Goal: Task Accomplishment & Management: Manage account settings

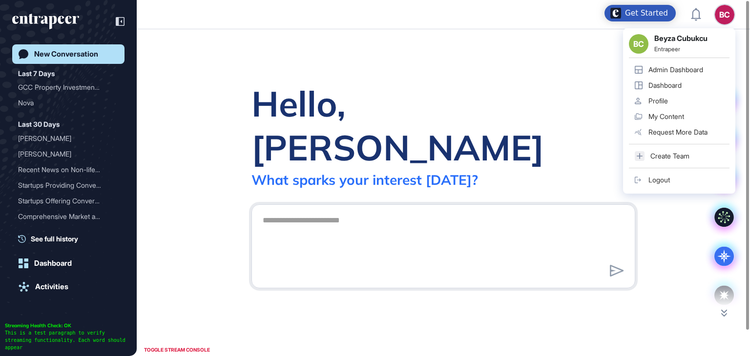
click at [727, 28] on div "BC Beyza Cubukcu Entrapeer Admin Dashboard Dashboard Profile My Content Request…" at bounding box center [679, 111] width 112 height 166
click at [694, 70] on div "Admin Dashboard" at bounding box center [675, 70] width 55 height 8
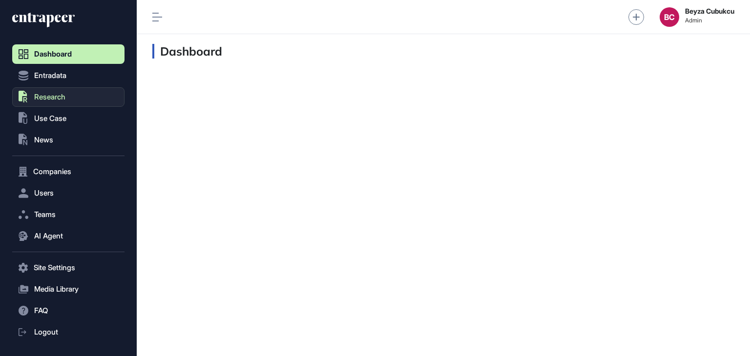
click at [39, 98] on span "Research" at bounding box center [49, 97] width 31 height 8
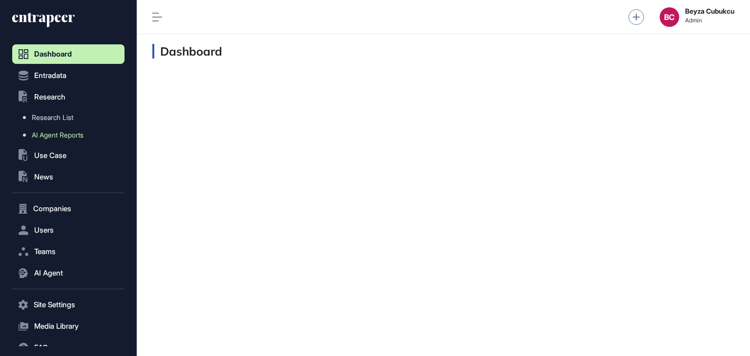
click at [52, 136] on span "AI Agent Reports" at bounding box center [58, 135] width 52 height 8
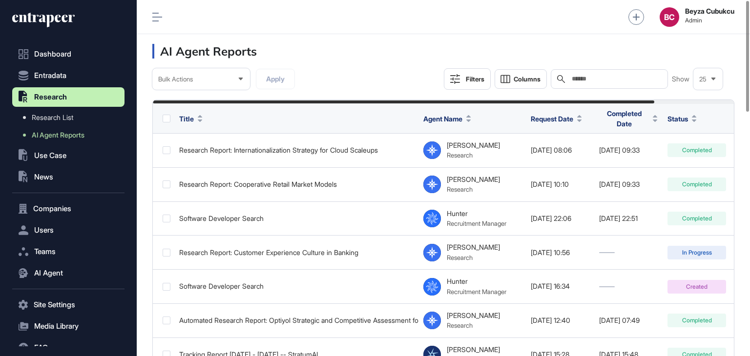
click at [590, 83] on div "Search" at bounding box center [609, 79] width 117 height 20
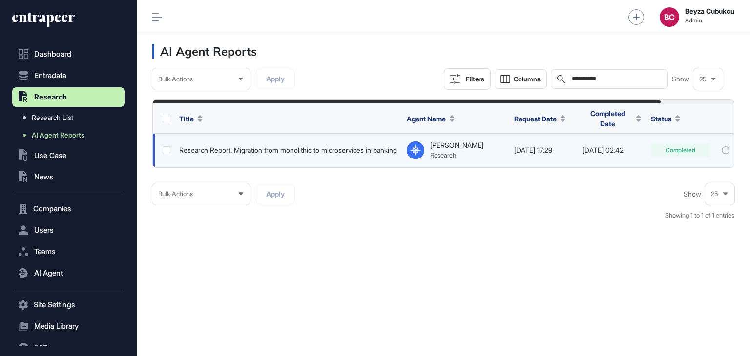
scroll to position [0, 83]
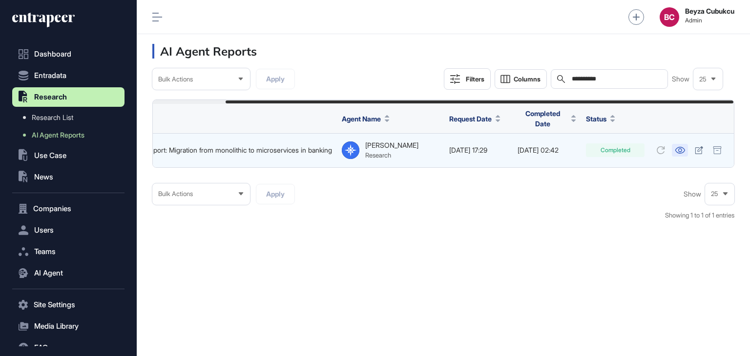
type input "**********"
click at [682, 149] on icon at bounding box center [680, 150] width 10 height 7
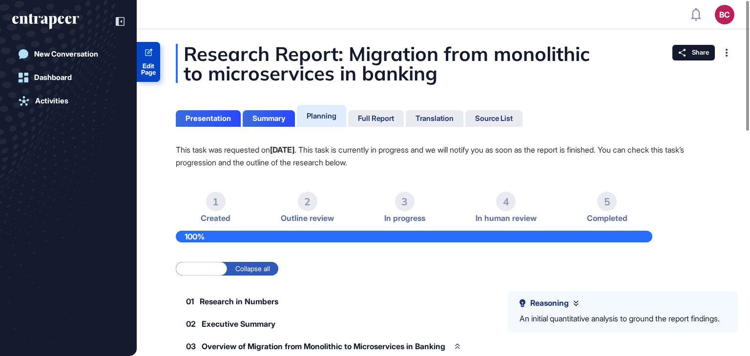
click at [153, 58] on link "Edit Page" at bounding box center [148, 62] width 23 height 40
click at [378, 118] on div "Full Report" at bounding box center [376, 118] width 36 height 9
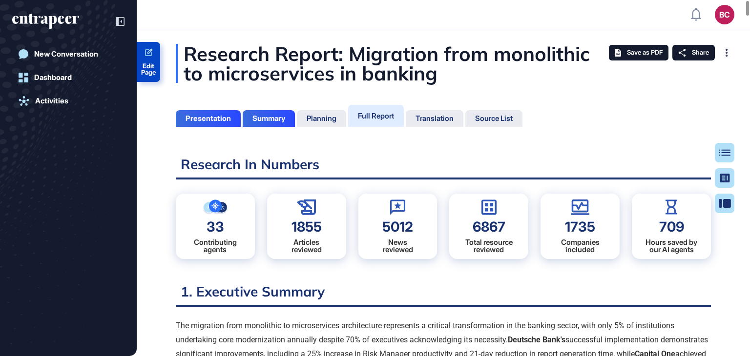
scroll to position [307, 2]
click at [148, 77] on link "Edit Page" at bounding box center [148, 62] width 23 height 40
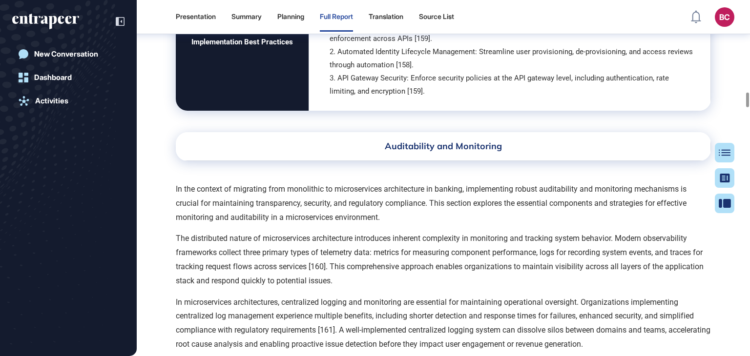
scroll to position [15655, 0]
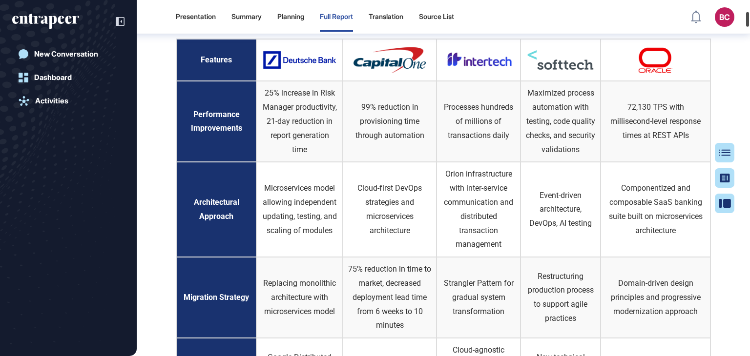
drag, startPoint x: 750, startPoint y: 98, endPoint x: 744, endPoint y: 2, distance: 96.3
click at [749, 12] on div at bounding box center [747, 19] width 3 height 15
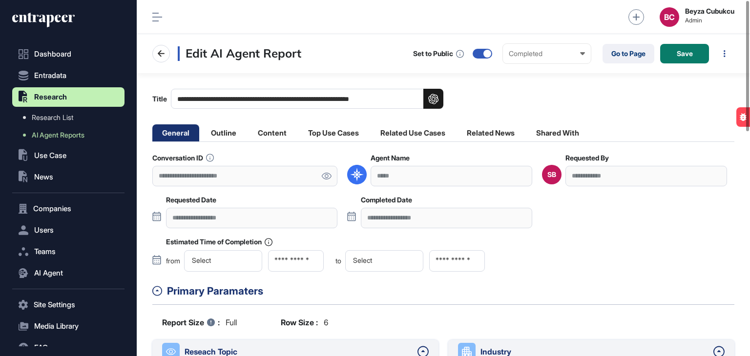
click at [328, 178] on icon at bounding box center [326, 176] width 10 height 7
click at [298, 132] on li "Content" at bounding box center [333, 133] width 70 height 17
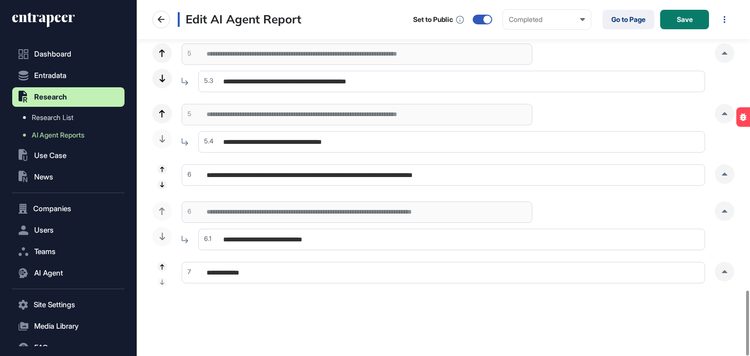
scroll to position [1596, 0]
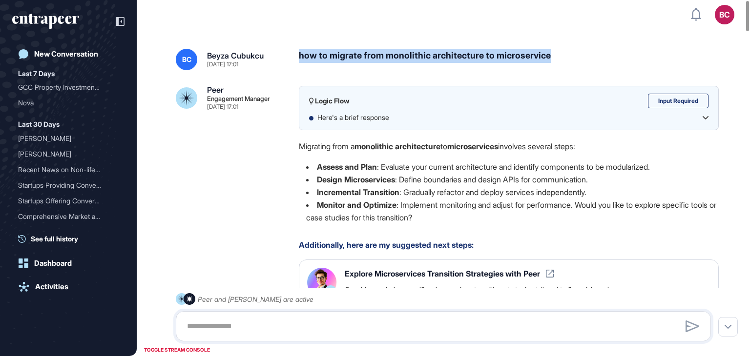
drag, startPoint x: 556, startPoint y: 56, endPoint x: 298, endPoint y: 45, distance: 258.0
copy div "how to migrate from monolithic architecture to microservice"
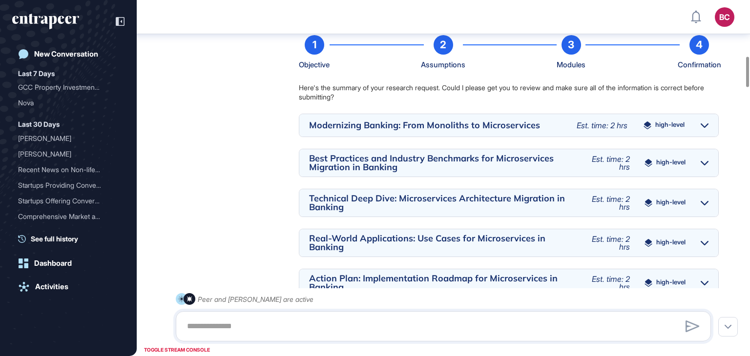
scroll to position [639, 0]
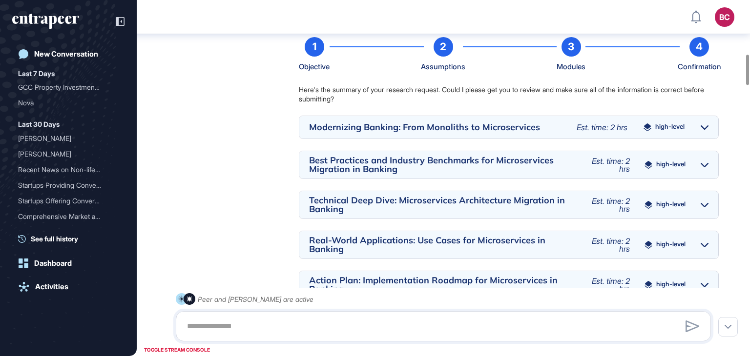
click at [707, 165] on icon at bounding box center [705, 165] width 8 height 5
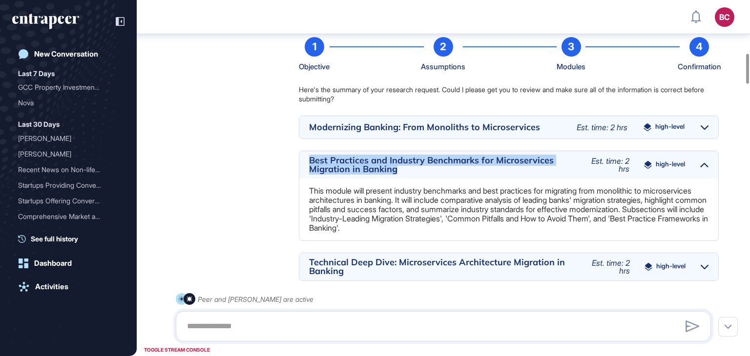
drag, startPoint x: 308, startPoint y: 155, endPoint x: 424, endPoint y: 172, distance: 117.0
click at [424, 172] on div "Best Practices and Industry Benchmarks for Microservices Migration in Banking E…" at bounding box center [508, 164] width 419 height 27
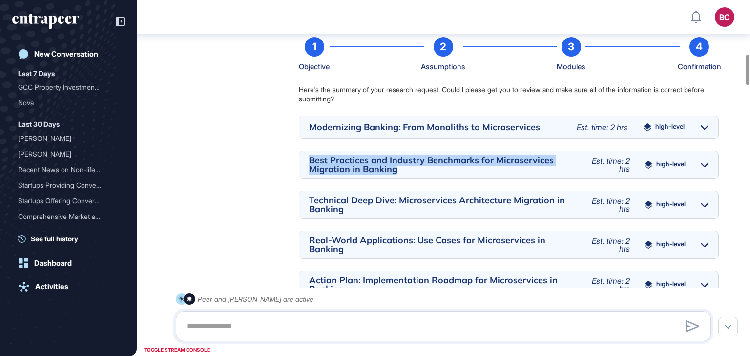
click at [485, 161] on div "Best Practices and Industry Benchmarks for Microservices Migration in Banking" at bounding box center [440, 165] width 262 height 18
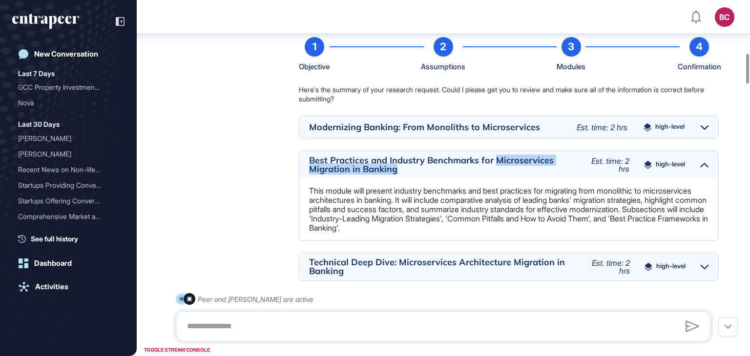
drag, startPoint x: 495, startPoint y: 158, endPoint x: 512, endPoint y: 170, distance: 21.3
click at [512, 170] on div "Best Practices and Industry Benchmarks for Microservices Migration in Banking" at bounding box center [440, 165] width 262 height 18
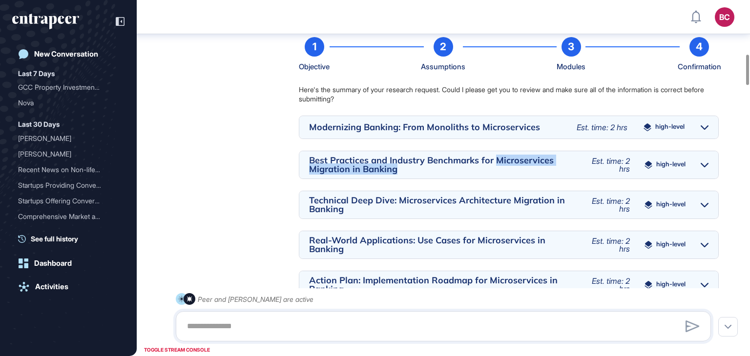
copy div "Microservices Migration in Banking"
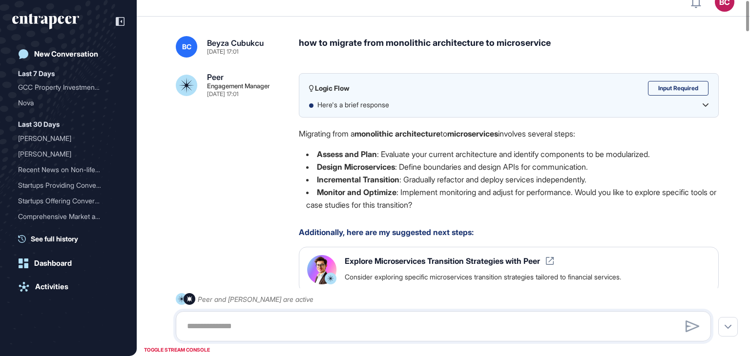
scroll to position [0, 0]
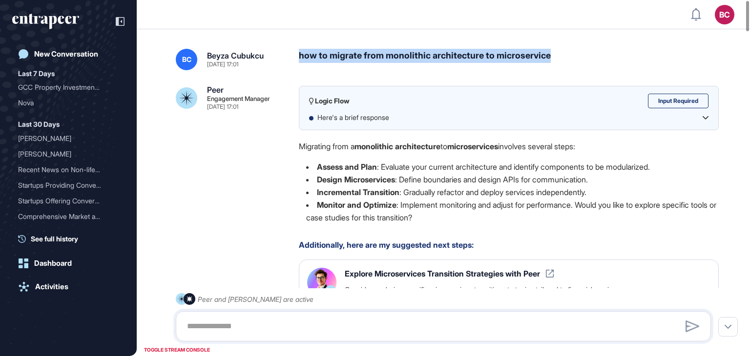
drag, startPoint x: 560, startPoint y: 52, endPoint x: 301, endPoint y: 59, distance: 258.9
click at [301, 59] on div "how to migrate from monolithic architecture to microservice" at bounding box center [509, 59] width 420 height 21
copy div "how to migrate from monolithic architecture to microservice"
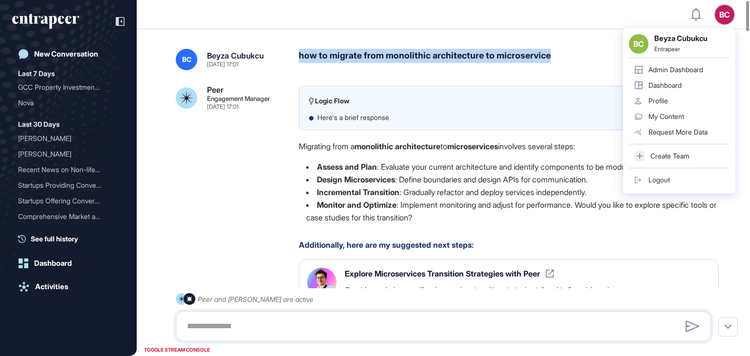
click at [673, 66] on div "Admin Dashboard" at bounding box center [675, 70] width 55 height 8
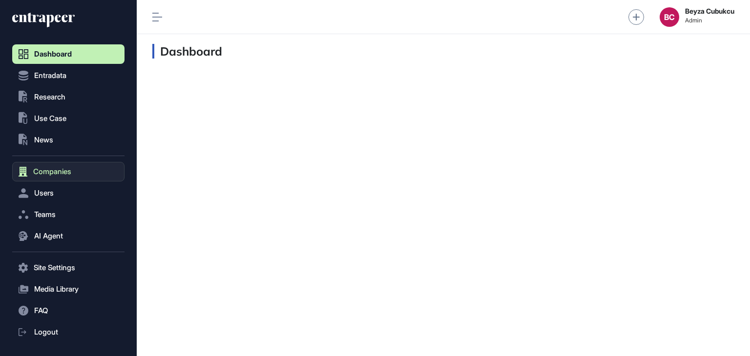
click at [55, 169] on span "Companies" at bounding box center [52, 172] width 38 height 8
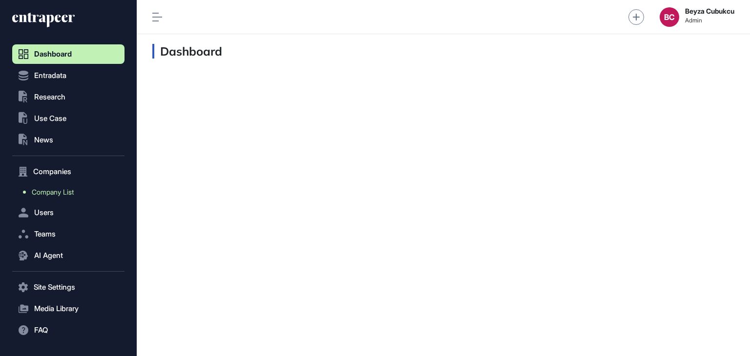
click at [50, 194] on span "Company List" at bounding box center [53, 192] width 42 height 8
click at [73, 174] on button "Companies" at bounding box center [68, 172] width 112 height 20
click at [57, 190] on span "Company List" at bounding box center [53, 192] width 42 height 8
click at [37, 190] on span "Company List" at bounding box center [53, 192] width 42 height 8
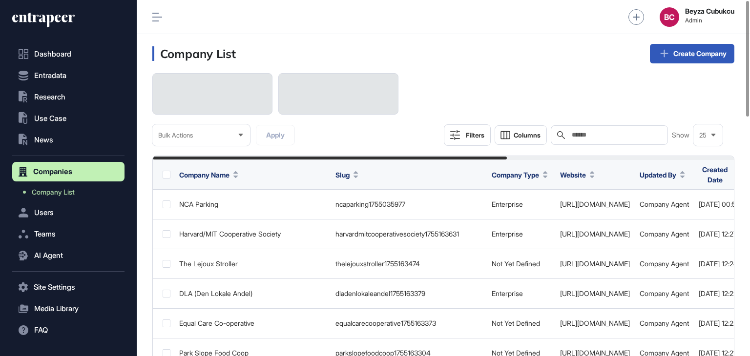
click at [585, 134] on input "text" at bounding box center [616, 135] width 91 height 8
paste input "*********"
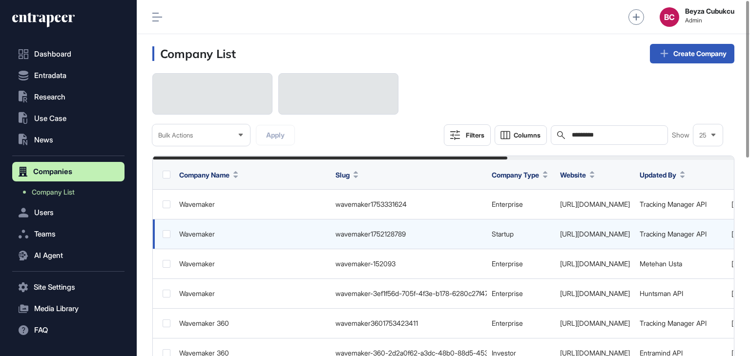
scroll to position [0, 371]
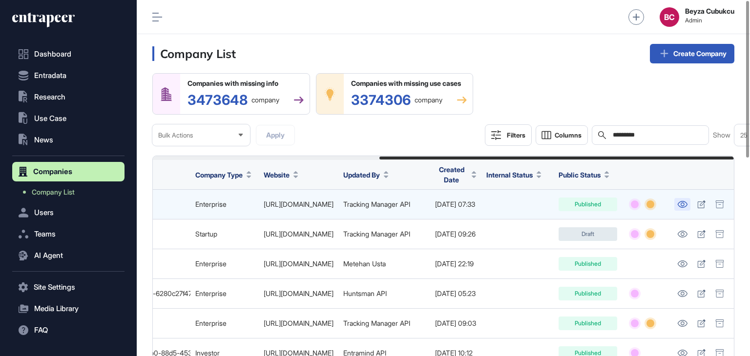
click at [682, 204] on icon at bounding box center [682, 204] width 10 height 7
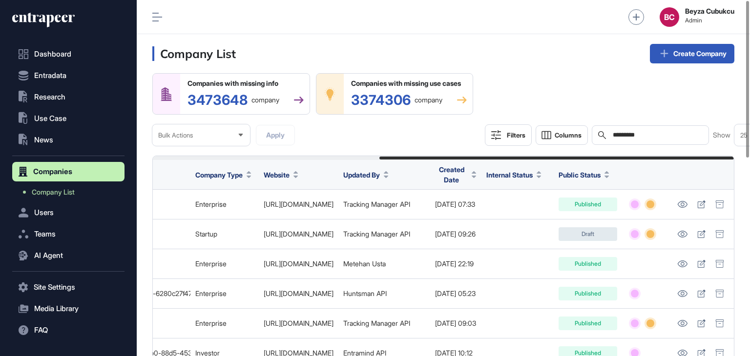
drag, startPoint x: 652, startPoint y: 131, endPoint x: 578, endPoint y: 120, distance: 74.7
click at [578, 120] on div "Companies with missing info 3473648 company Companies with missing use cases 33…" at bounding box center [443, 109] width 582 height 73
paste input "********"
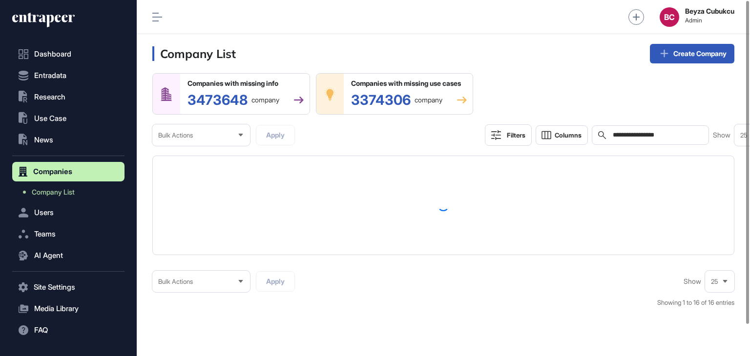
type input "**********"
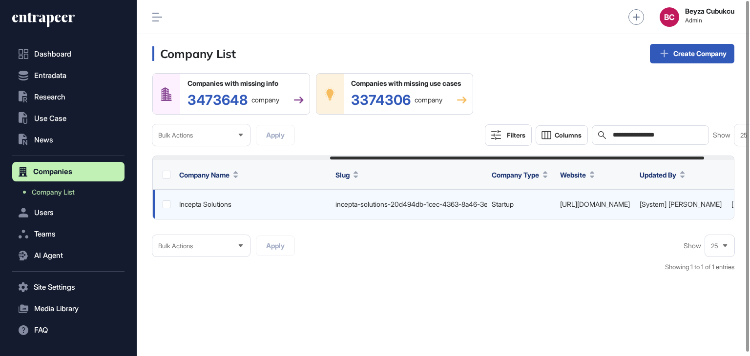
scroll to position [0, 322]
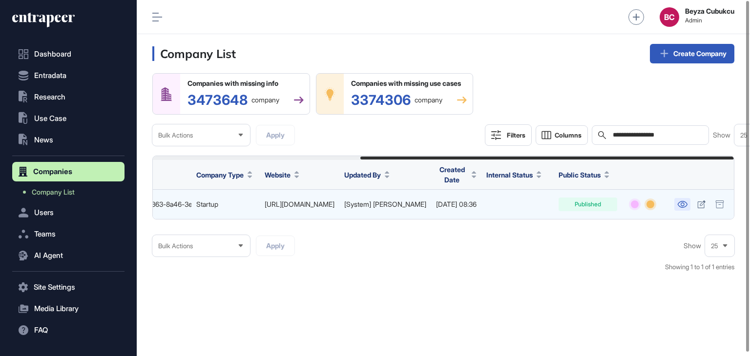
click at [680, 208] on icon at bounding box center [682, 204] width 10 height 7
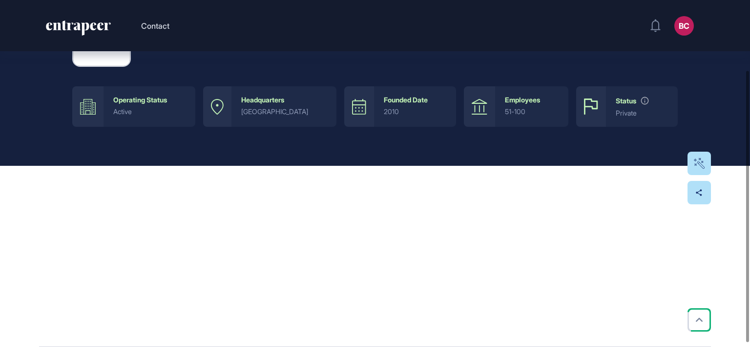
scroll to position [109, 0]
